Goal: Transaction & Acquisition: Subscribe to service/newsletter

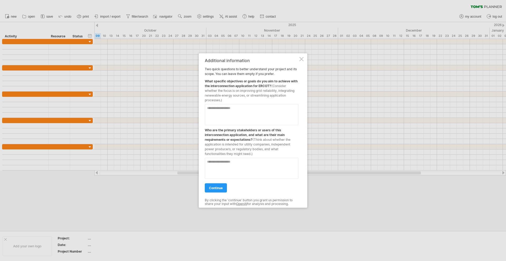
click at [252, 119] on textarea at bounding box center [252, 114] width 94 height 21
type textarea "**********"
click at [264, 162] on textarea at bounding box center [252, 168] width 94 height 21
type textarea "**********"
click at [213, 188] on span "continue" at bounding box center [216, 188] width 14 height 4
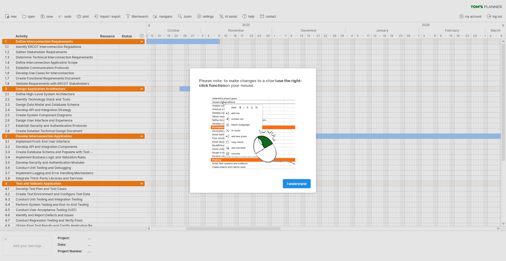
click at [298, 185] on span "I understand" at bounding box center [297, 184] width 20 height 4
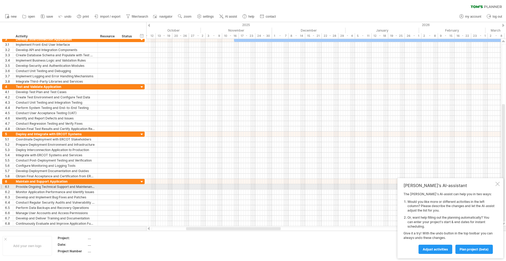
click at [496, 188] on div "[PERSON_NAME]'s AI-assistant The [PERSON_NAME]'s AI-assist can help you in two …" at bounding box center [450, 218] width 106 height 80
click at [497, 185] on div at bounding box center [497, 184] width 4 height 4
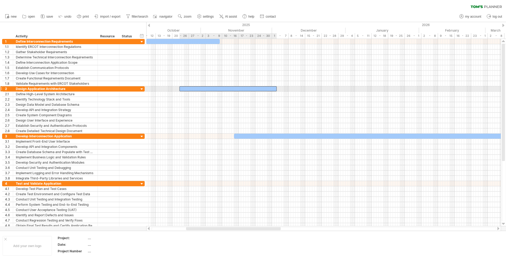
click at [203, 89] on div at bounding box center [227, 88] width 97 height 5
click at [111, 15] on span "import / export" at bounding box center [110, 17] width 20 height 4
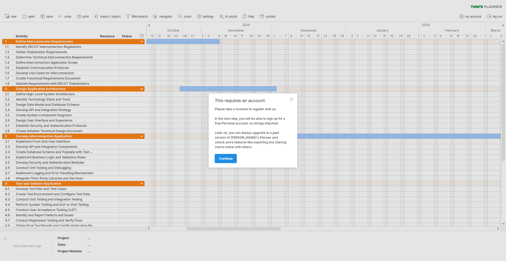
click at [231, 159] on span "continue" at bounding box center [226, 159] width 14 height 4
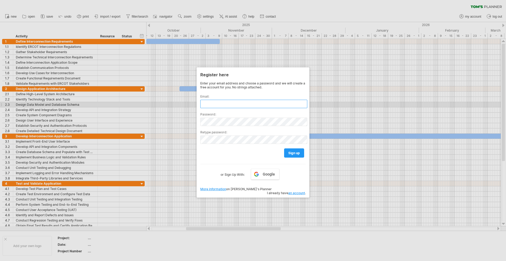
click at [230, 105] on input "text" at bounding box center [253, 104] width 107 height 8
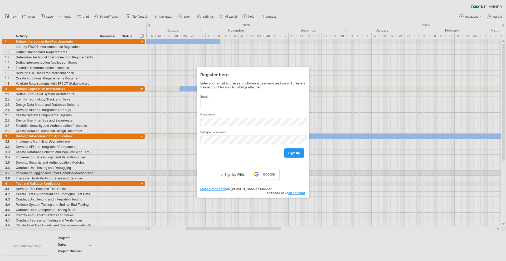
click at [263, 176] on span "Google" at bounding box center [269, 174] width 12 height 4
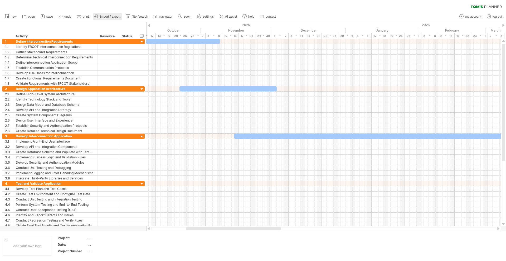
click at [113, 15] on span "import / export" at bounding box center [110, 17] width 20 height 4
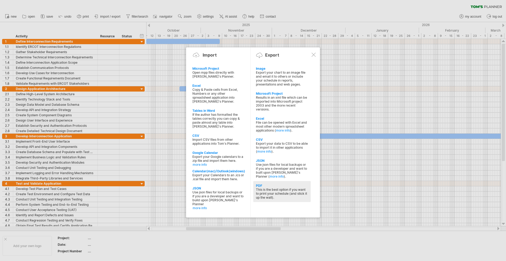
click at [285, 189] on div "This is the best option if you want to print your schedule (and stick it up the…" at bounding box center [282, 194] width 52 height 12
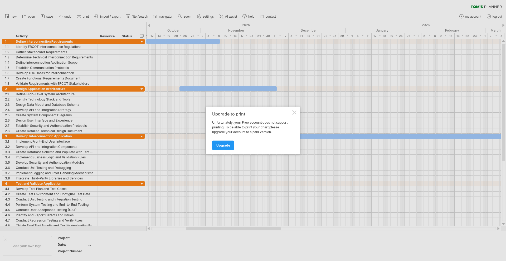
click at [294, 112] on div at bounding box center [294, 113] width 4 height 4
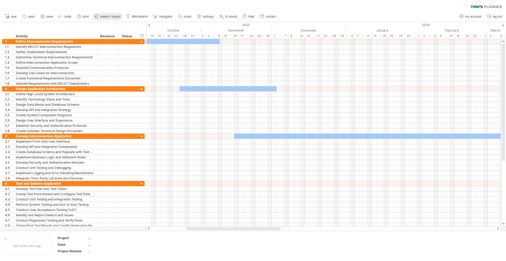
click at [102, 18] on span "import / export" at bounding box center [110, 17] width 20 height 4
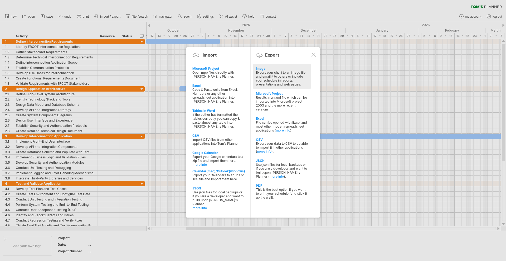
click at [279, 80] on div "Export your chart to an image file and email it to others or include your sched…" at bounding box center [282, 79] width 52 height 16
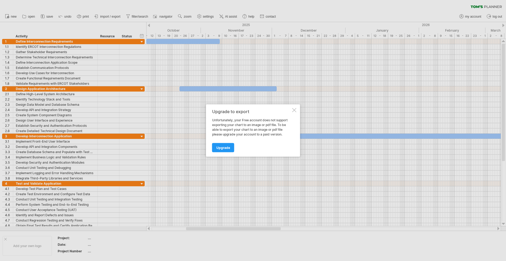
click at [110, 18] on div at bounding box center [253, 130] width 506 height 261
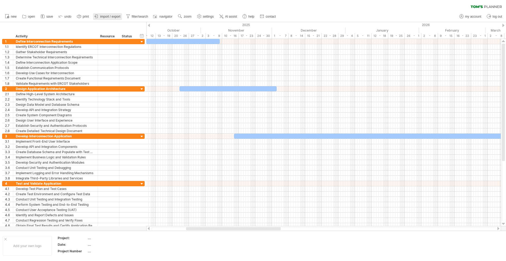
click at [114, 19] on link "import / export" at bounding box center [107, 16] width 29 height 7
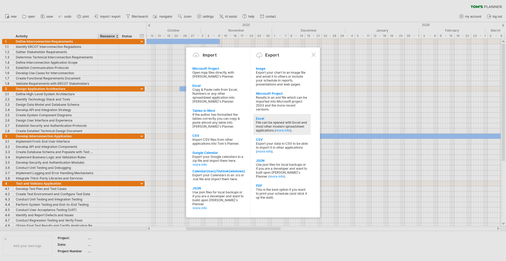
click at [267, 126] on div "File can be opened with Excel and most other modern spreadsheet applications ( …" at bounding box center [282, 127] width 52 height 12
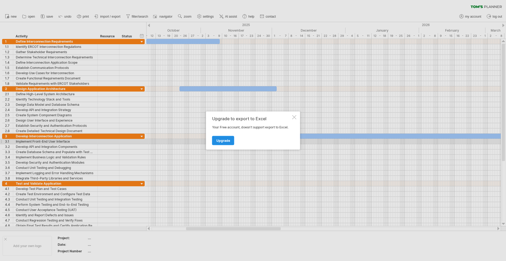
click at [230, 141] on link "Upgrade" at bounding box center [223, 140] width 22 height 9
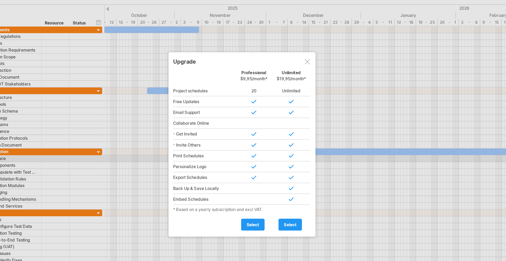
click at [304, 68] on div at bounding box center [304, 66] width 4 height 4
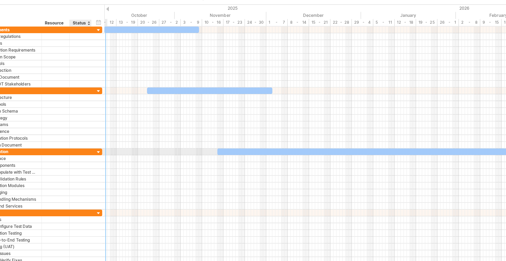
click at [134, 137] on div at bounding box center [135, 136] width 3 height 5
click at [142, 137] on div at bounding box center [141, 136] width 5 height 5
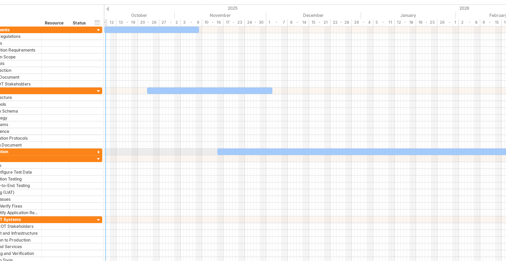
click at [142, 137] on div at bounding box center [141, 136] width 5 height 5
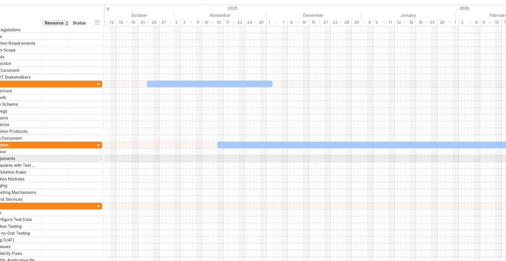
click at [120, 141] on div at bounding box center [127, 141] width 17 height 5
